Goal: Task Accomplishment & Management: Use online tool/utility

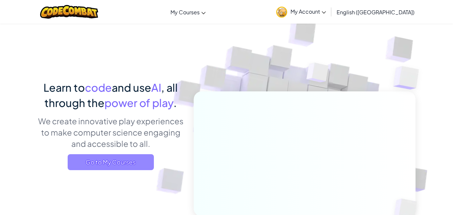
click at [81, 166] on span "Go to My Courses" at bounding box center [111, 162] width 86 height 16
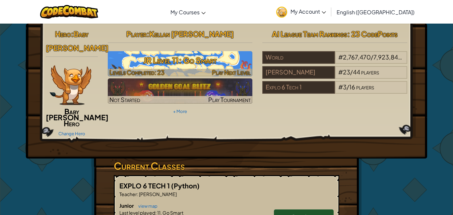
click at [186, 60] on h3 "JR Level 11: Go Smart" at bounding box center [180, 60] width 145 height 15
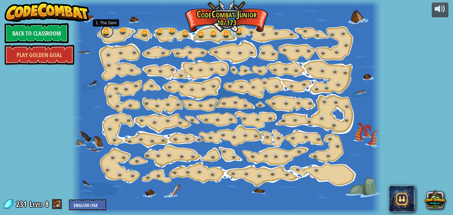
click at [107, 34] on link at bounding box center [107, 31] width 13 height 13
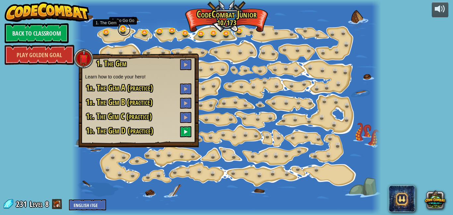
click at [124, 30] on link at bounding box center [123, 29] width 13 height 13
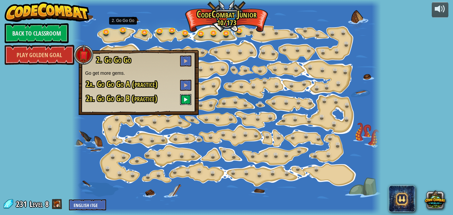
click at [184, 102] on span at bounding box center [186, 99] width 5 height 5
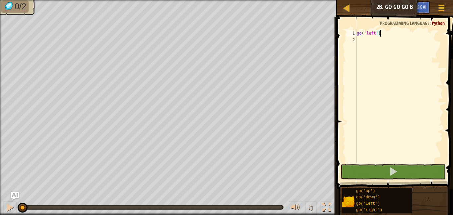
click at [360, 38] on div "go ( 'left' )" at bounding box center [400, 103] width 88 height 146
type textarea "u"
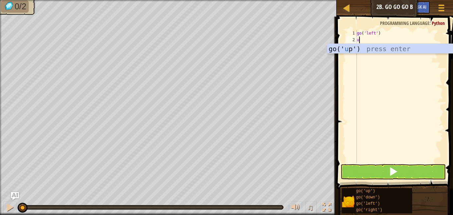
scroll to position [3, 0]
click at [367, 48] on div "go(' u p') press enter" at bounding box center [390, 59] width 125 height 30
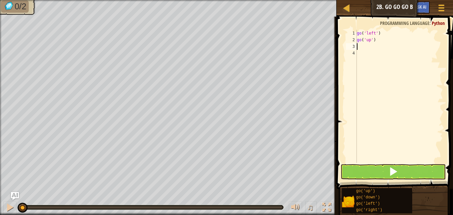
type textarea "r"
type textarea "g"
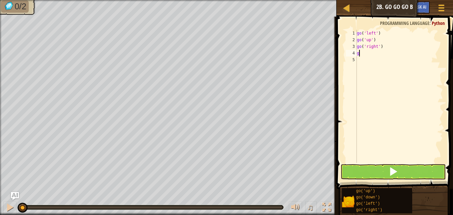
scroll to position [3, 0]
click at [389, 49] on div "go ( 'left' ) go ( 'up' ) go ( 'right' )" at bounding box center [400, 103] width 88 height 146
type textarea "g"
type textarea "l"
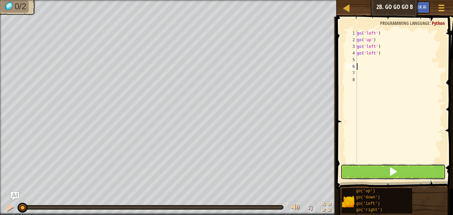
click at [419, 170] on button at bounding box center [393, 171] width 105 height 15
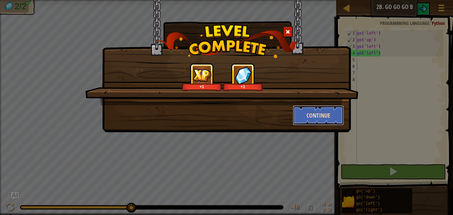
click at [317, 122] on button "Continue" at bounding box center [318, 115] width 51 height 20
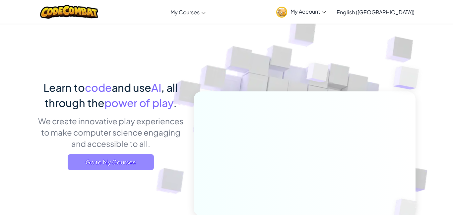
click at [143, 160] on span "Go to My Courses" at bounding box center [111, 162] width 86 height 16
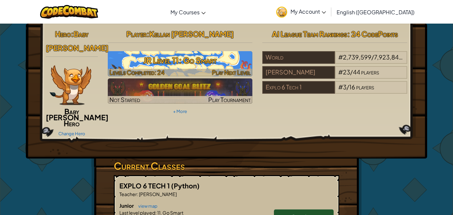
click at [236, 58] on h3 "JR Level 11: Go Smart" at bounding box center [180, 60] width 145 height 15
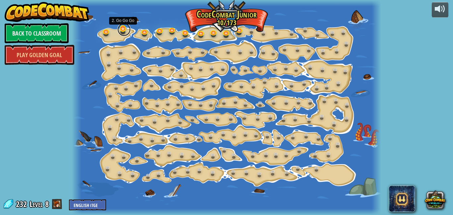
click at [127, 30] on link at bounding box center [123, 29] width 13 height 13
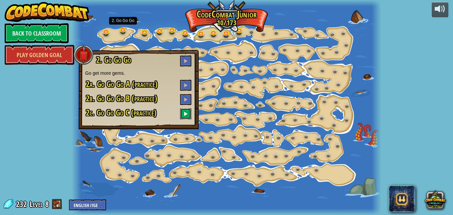
click at [188, 112] on span at bounding box center [186, 113] width 5 height 5
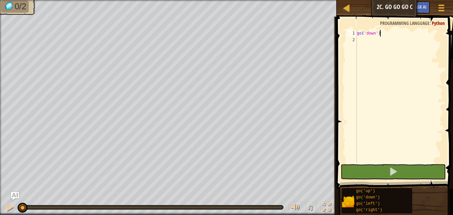
click at [364, 39] on div "go ( 'down' )" at bounding box center [400, 103] width 88 height 146
type textarea "l"
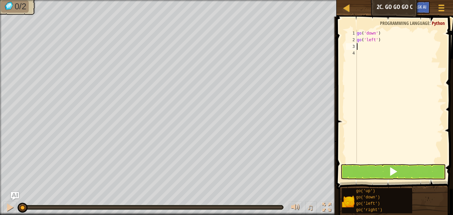
type textarea "d"
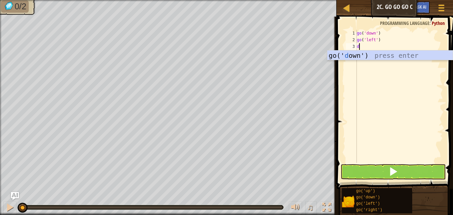
type textarea "d"
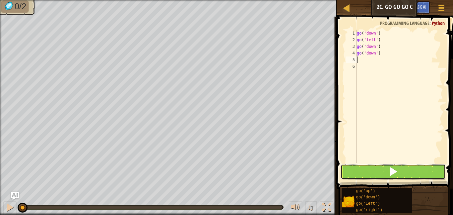
click at [401, 178] on button at bounding box center [393, 171] width 105 height 15
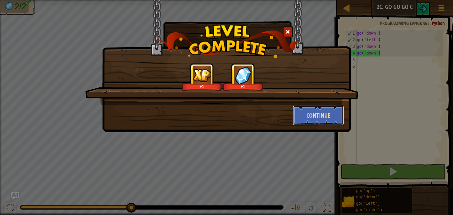
click at [337, 111] on button "Continue" at bounding box center [318, 115] width 51 height 20
